Goal: Task Accomplishment & Management: Manage account settings

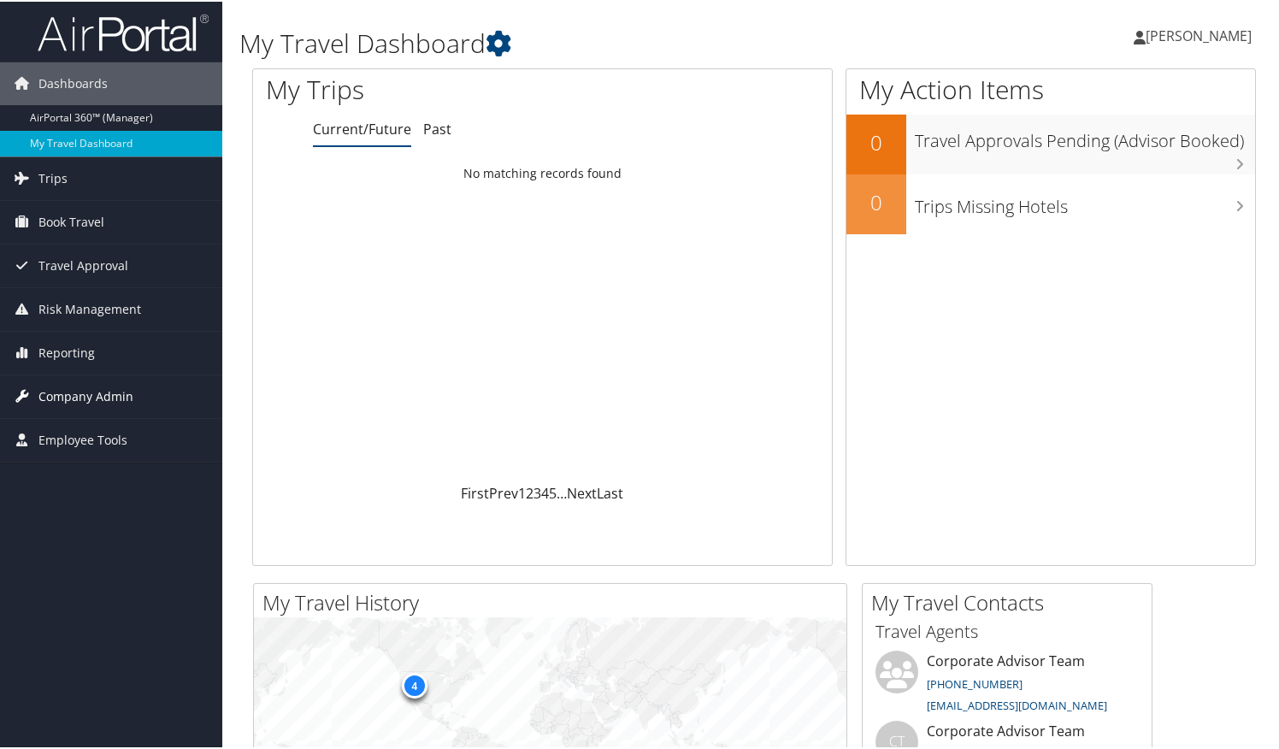
click at [80, 398] on span "Company Admin" at bounding box center [85, 395] width 95 height 43
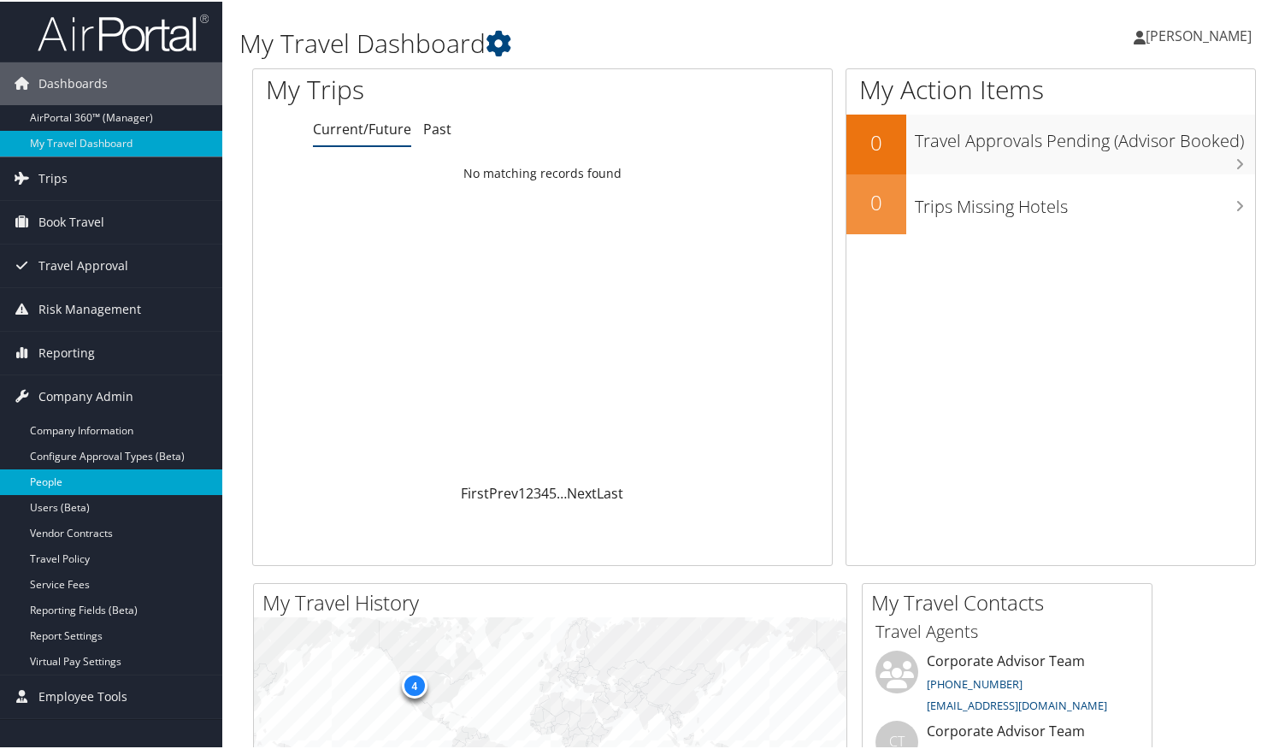
click at [65, 480] on link "People" at bounding box center [111, 481] width 222 height 26
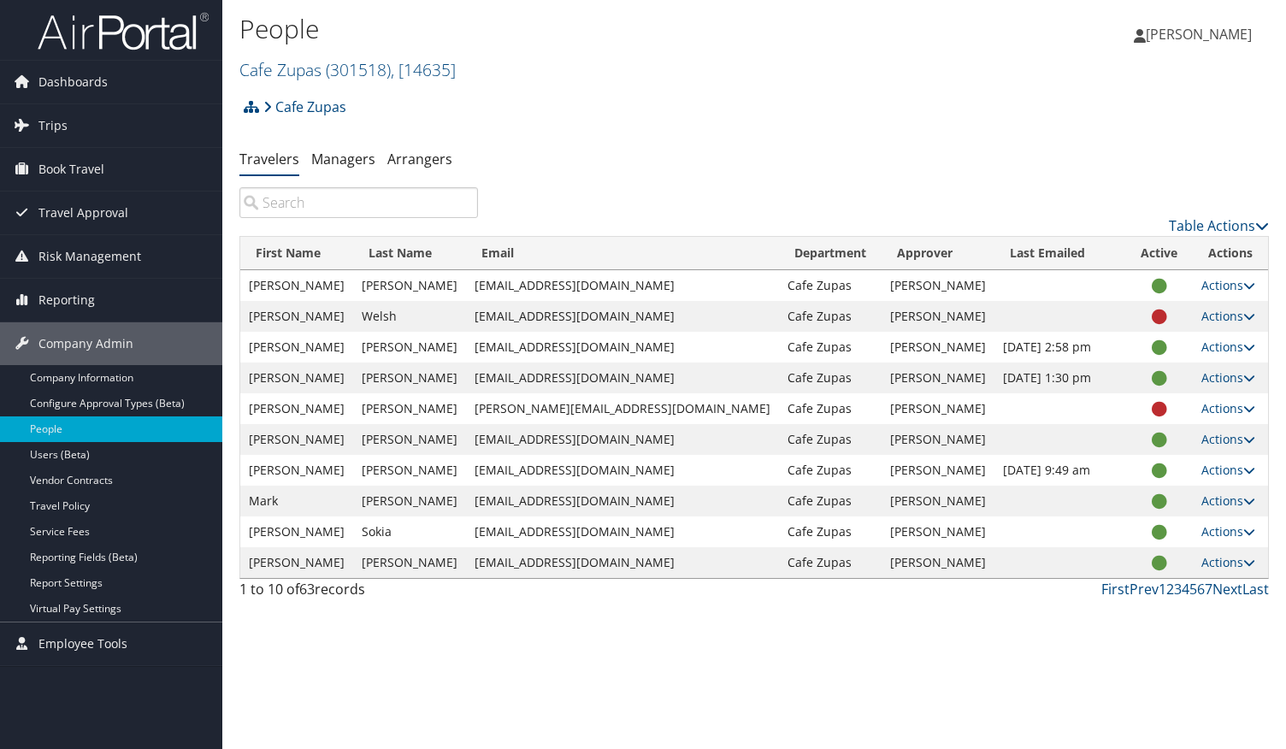
click at [314, 197] on input "search" at bounding box center [358, 202] width 239 height 31
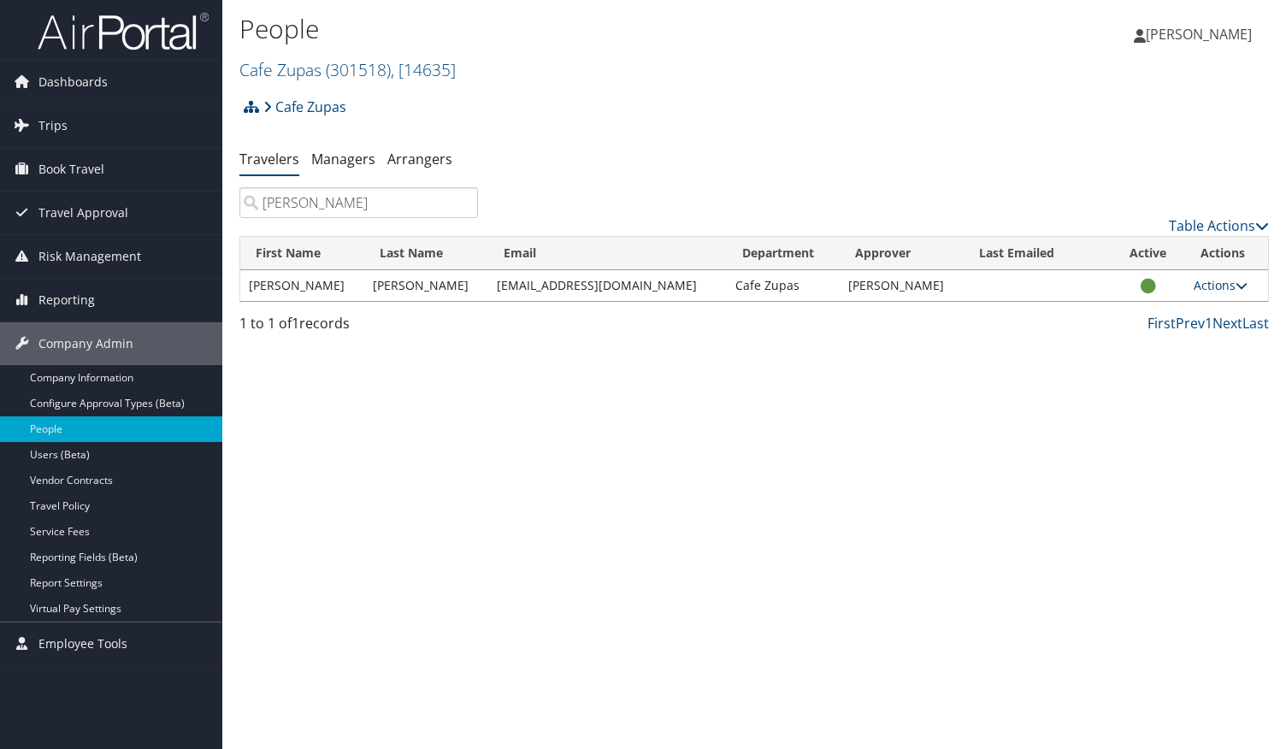
type input "[PERSON_NAME]"
click at [1235, 286] on icon at bounding box center [1241, 286] width 12 height 12
click at [716, 604] on div "People Cafe Zupas ( 301518 ) , [ 14635 ] Cafe Zupas Cafe Zupas, [14635] [PERSON…" at bounding box center [754, 374] width 1064 height 749
click at [85, 454] on link "Users (Beta)" at bounding box center [111, 455] width 222 height 26
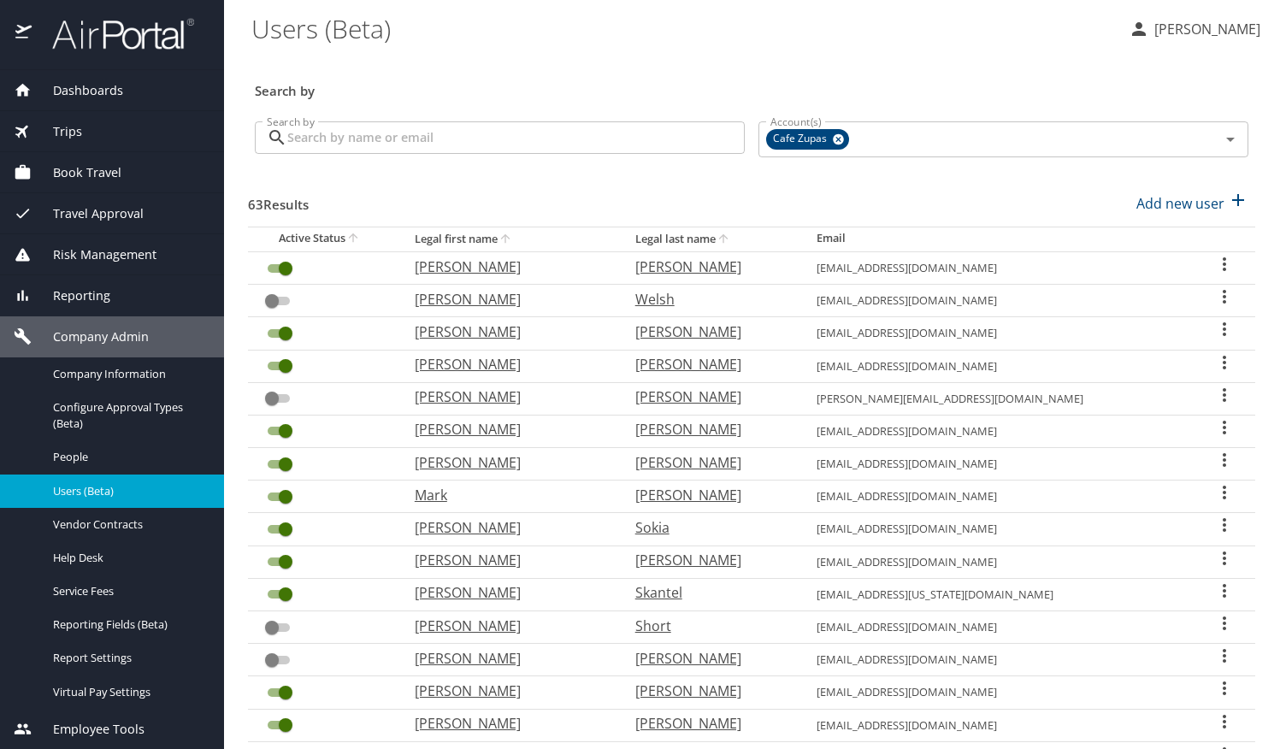
click at [423, 141] on input "Search by" at bounding box center [515, 137] width 457 height 32
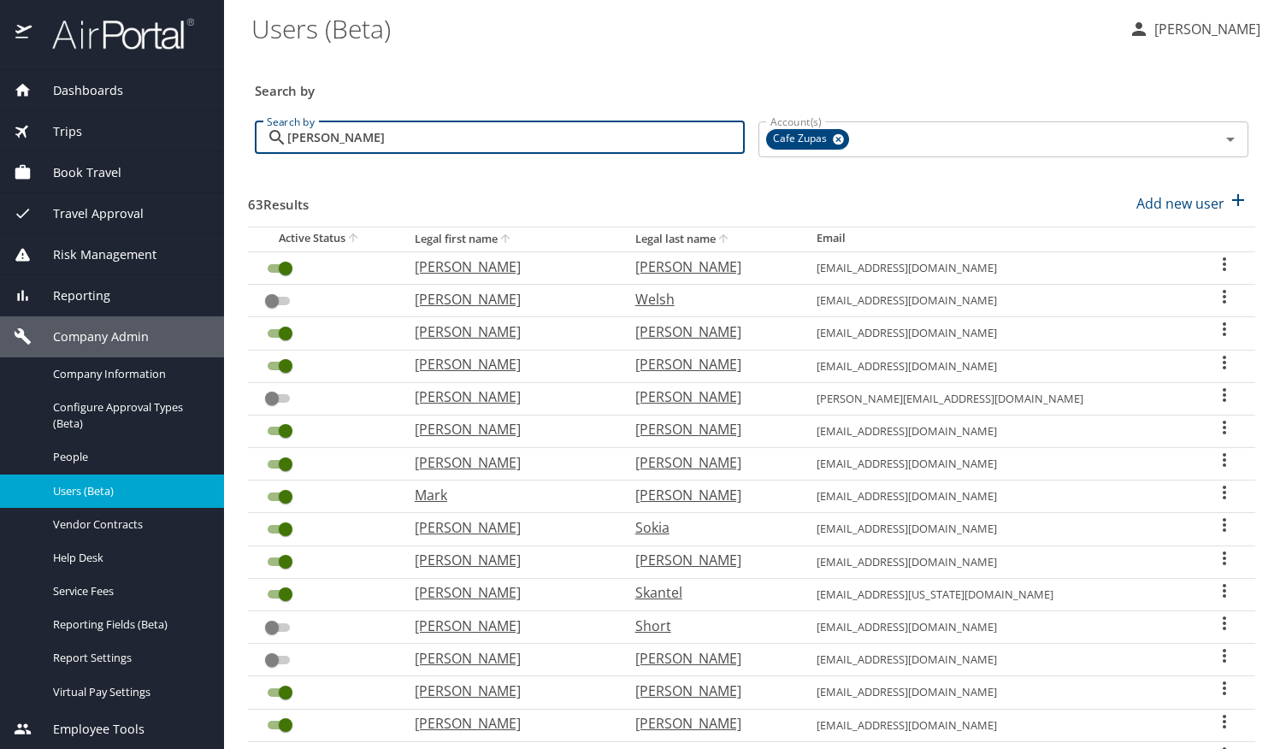
type input "[PERSON_NAME]"
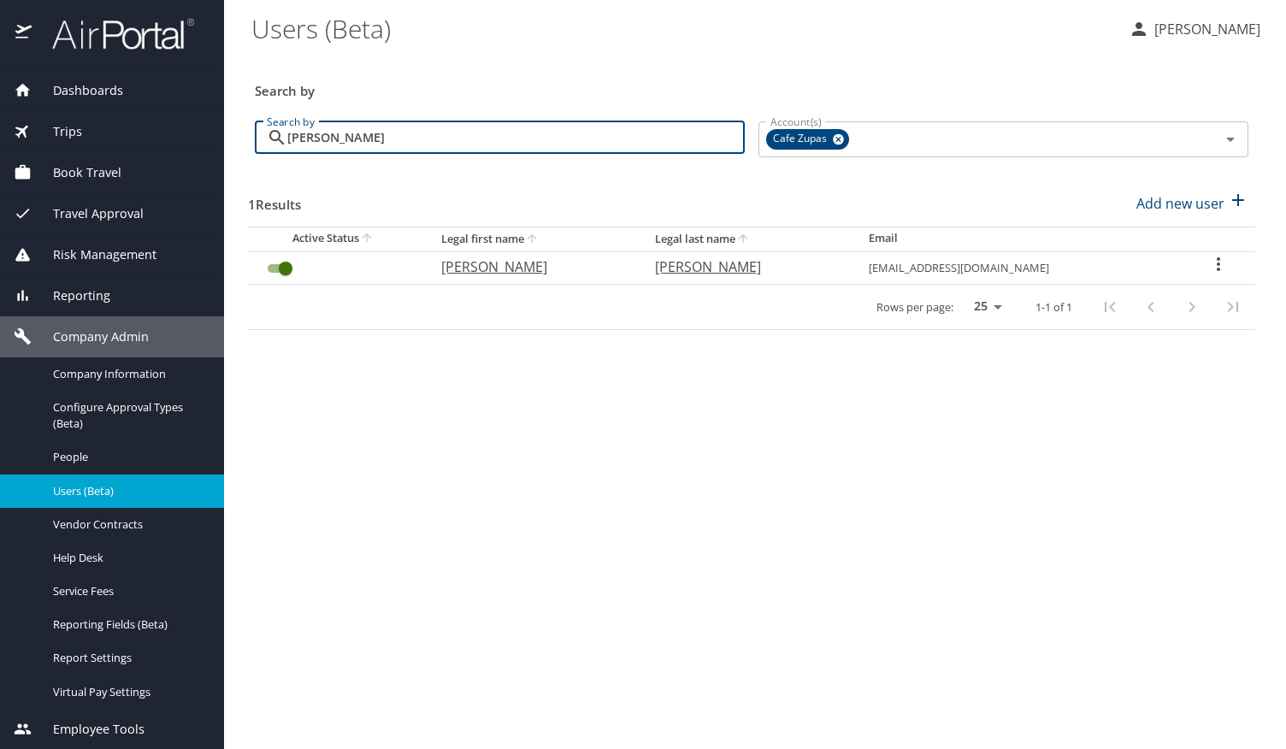
click at [1217, 268] on icon "User Search Table" at bounding box center [1218, 264] width 21 height 21
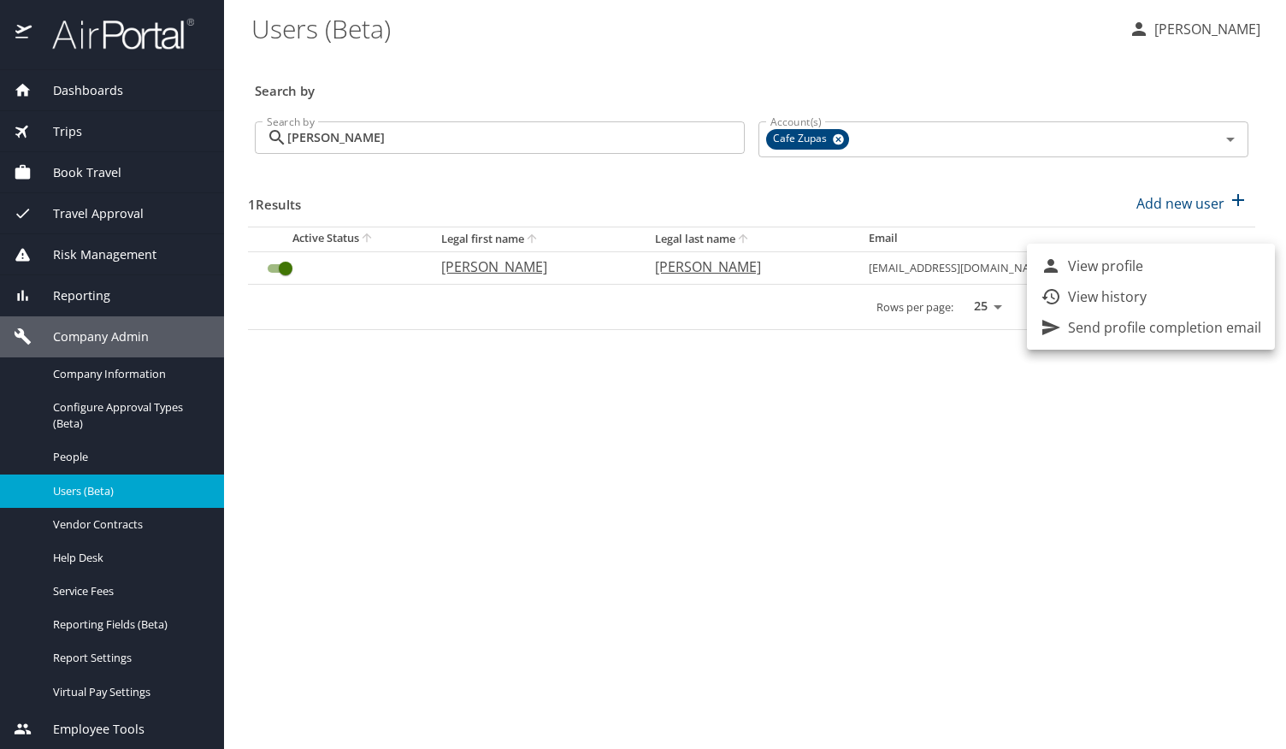
click at [1175, 329] on p "Send profile completion email" at bounding box center [1164, 327] width 193 height 21
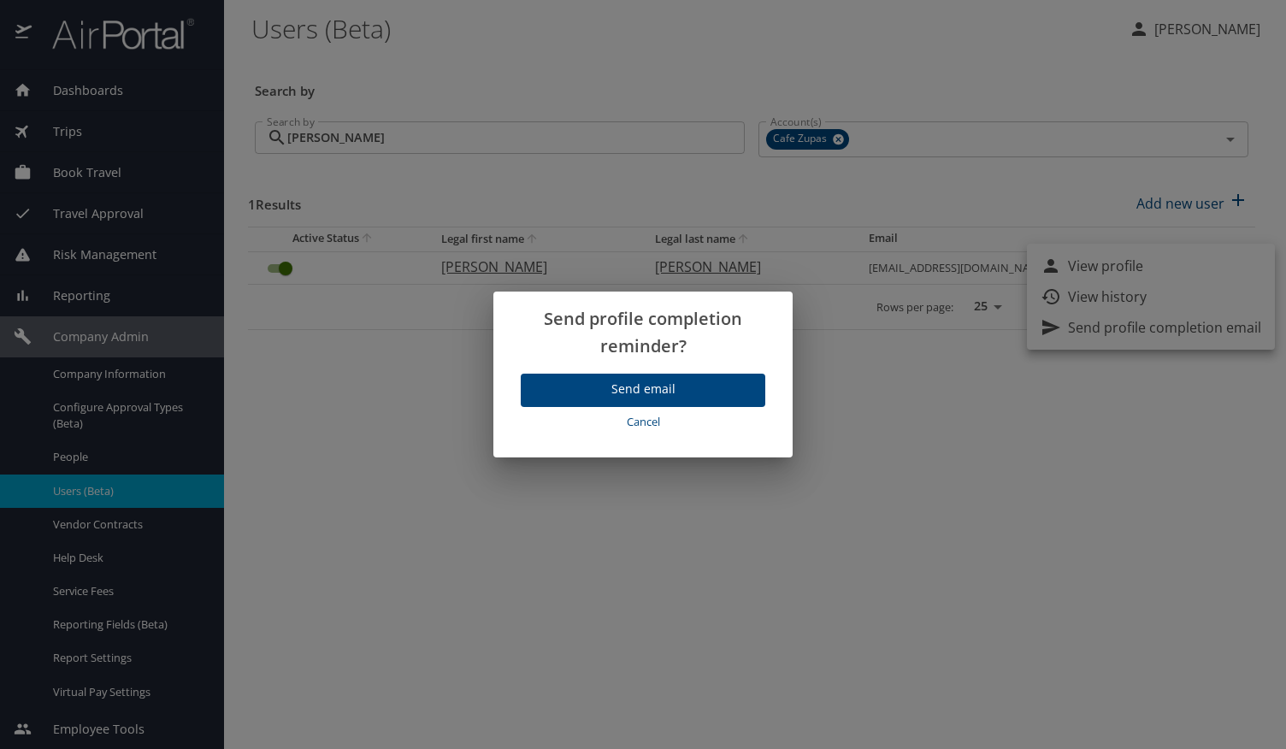
click at [640, 385] on span "Send email" at bounding box center [642, 389] width 217 height 21
